Goal: Transaction & Acquisition: Purchase product/service

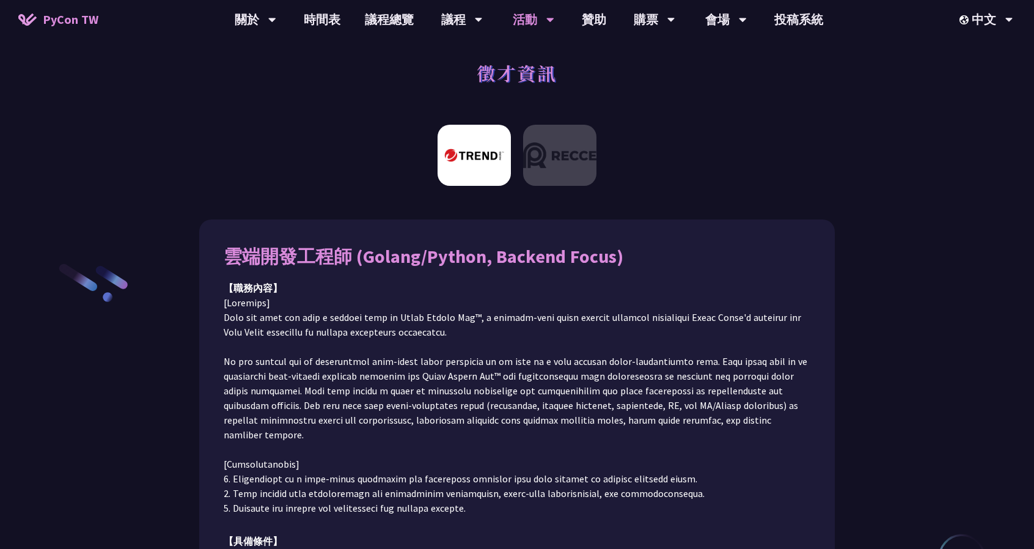
scroll to position [61, 0]
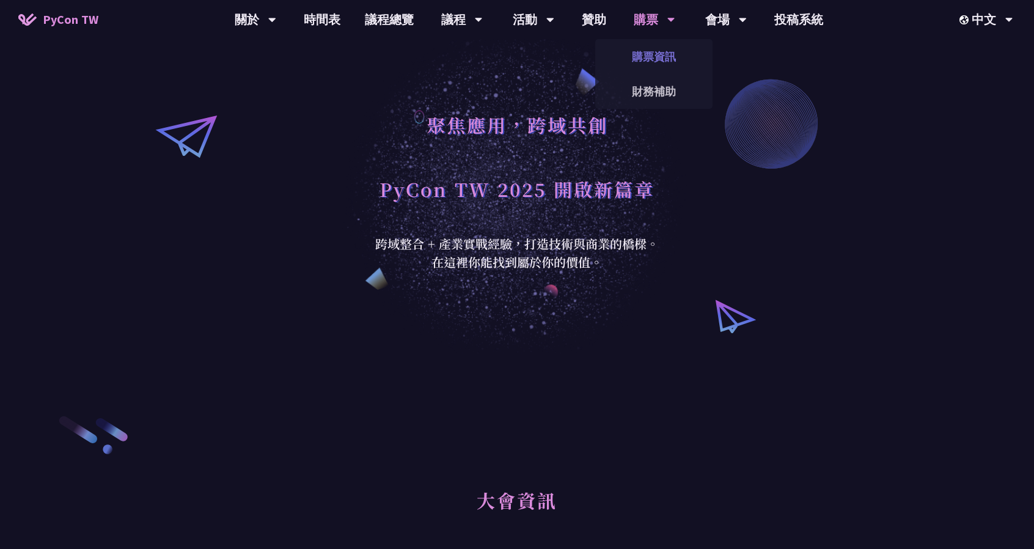
click at [661, 57] on link "購票資訊" at bounding box center [653, 56] width 117 height 29
click at [648, 56] on link "購票資訊" at bounding box center [653, 56] width 117 height 29
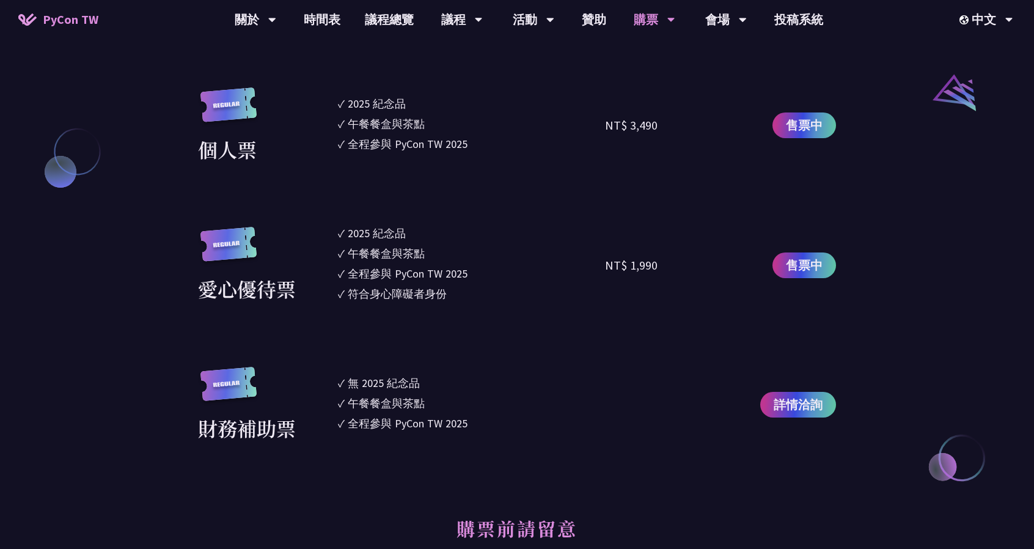
scroll to position [1345, 0]
click at [816, 123] on span "售票中" at bounding box center [804, 125] width 37 height 18
